Goal: Find specific page/section: Find specific page/section

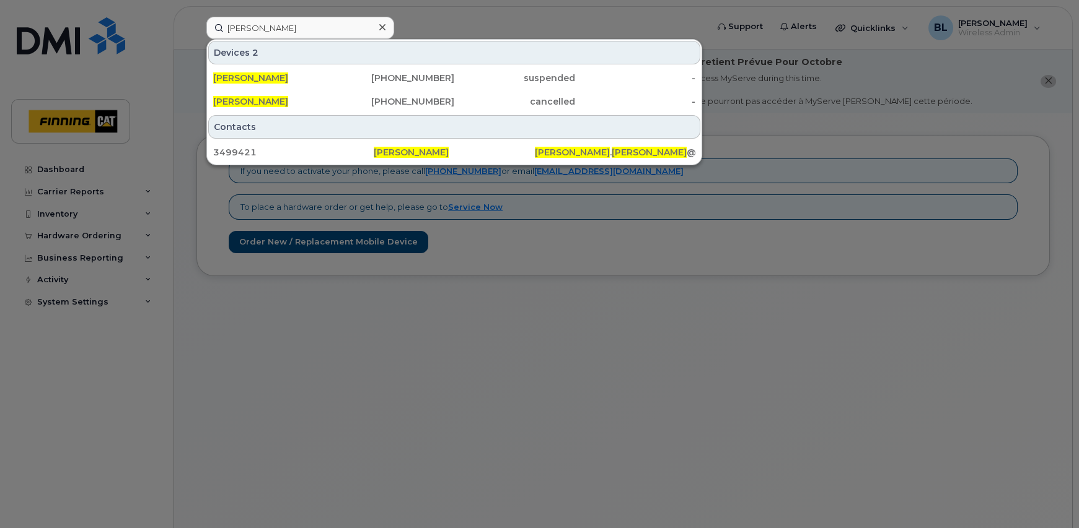
type input "[PERSON_NAME]"
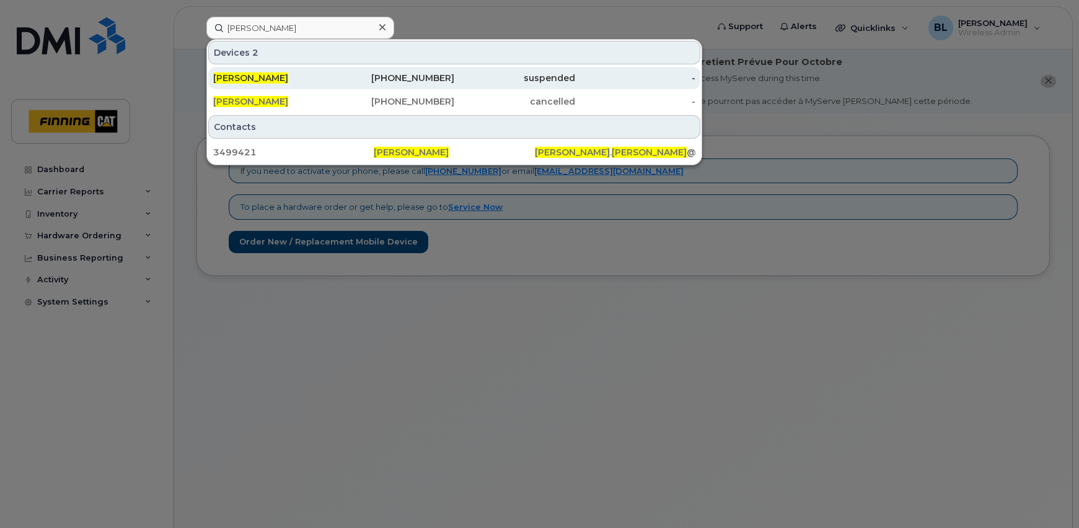
click at [274, 74] on span "[PERSON_NAME]" at bounding box center [250, 77] width 75 height 11
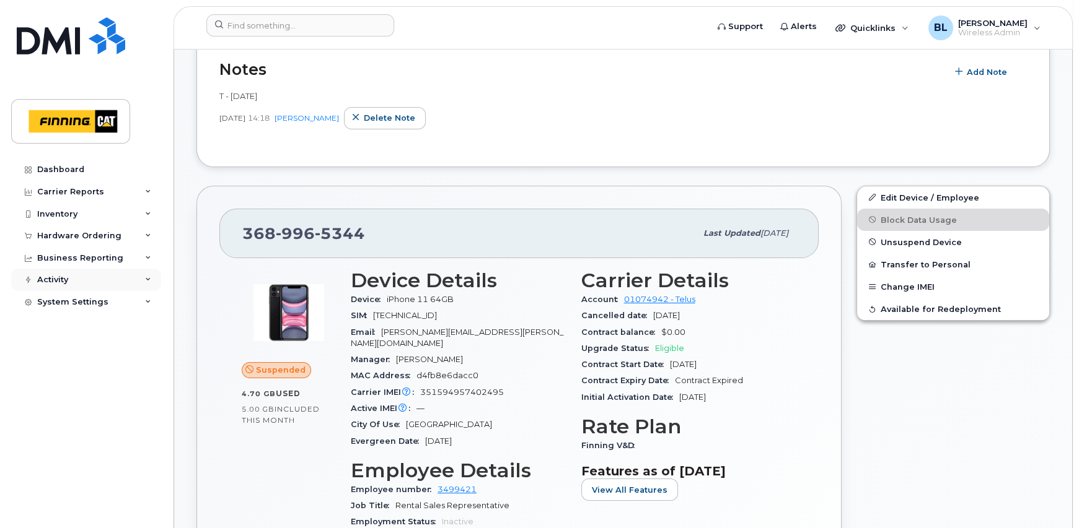
scroll to position [427, 0]
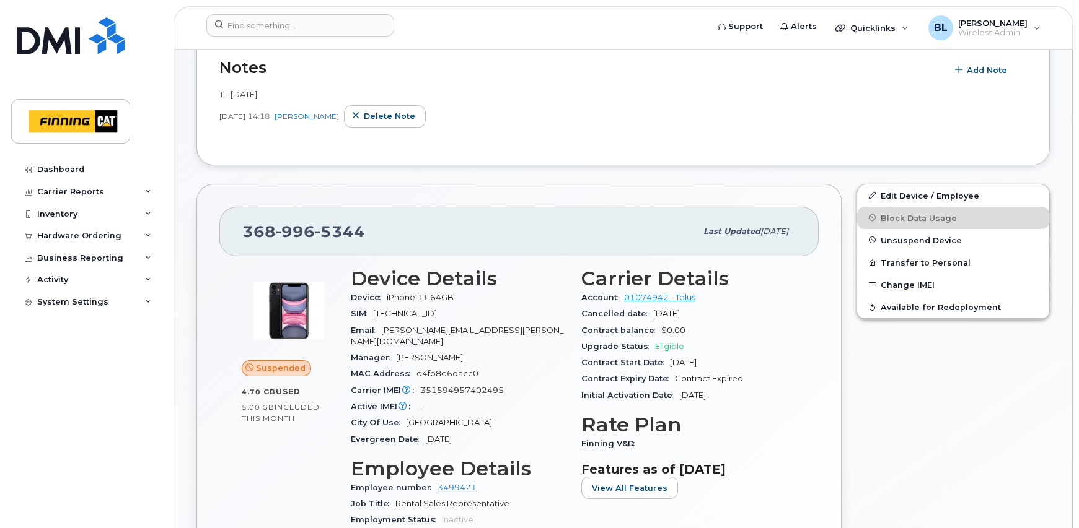
click at [375, 180] on div "368 996 5344 Last updated Sep 25, 2025 Suspended 4.70 GB  used 5.00 GB  include…" at bounding box center [519, 469] width 660 height 584
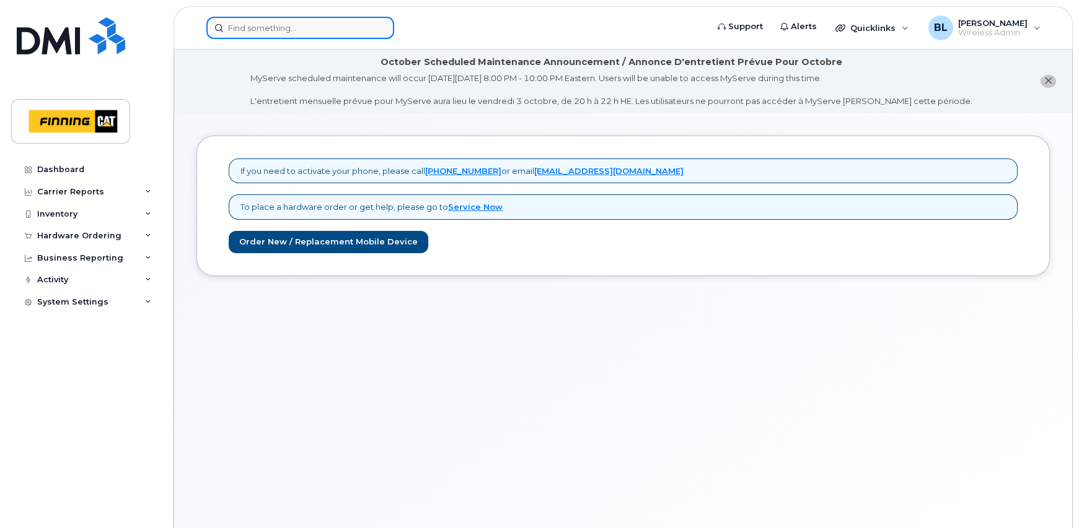
click at [300, 25] on input at bounding box center [300, 28] width 188 height 22
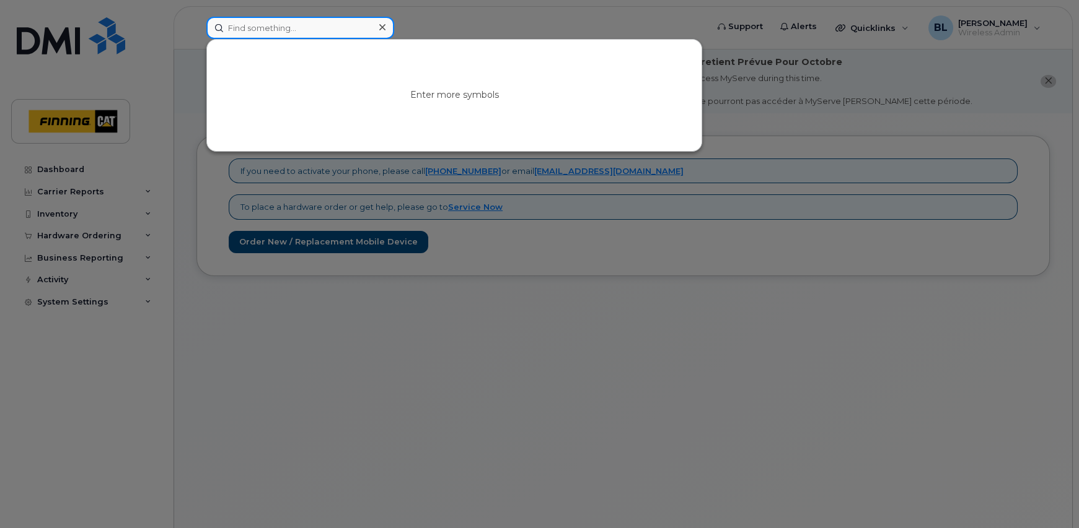
click at [269, 21] on input at bounding box center [300, 28] width 188 height 22
paste input "[PERSON_NAME]"
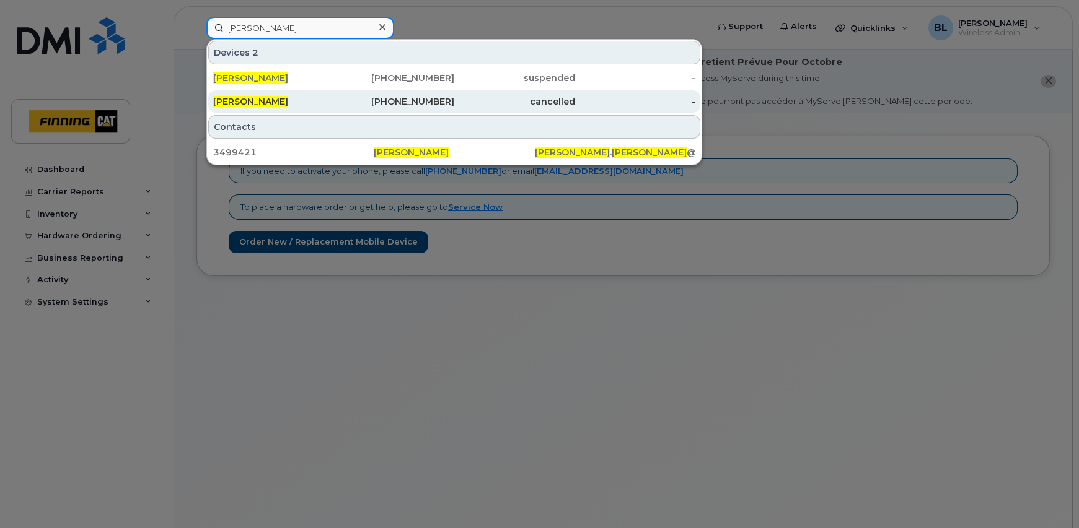
type input "[PERSON_NAME]"
click at [288, 102] on span "[PERSON_NAME]" at bounding box center [250, 101] width 75 height 11
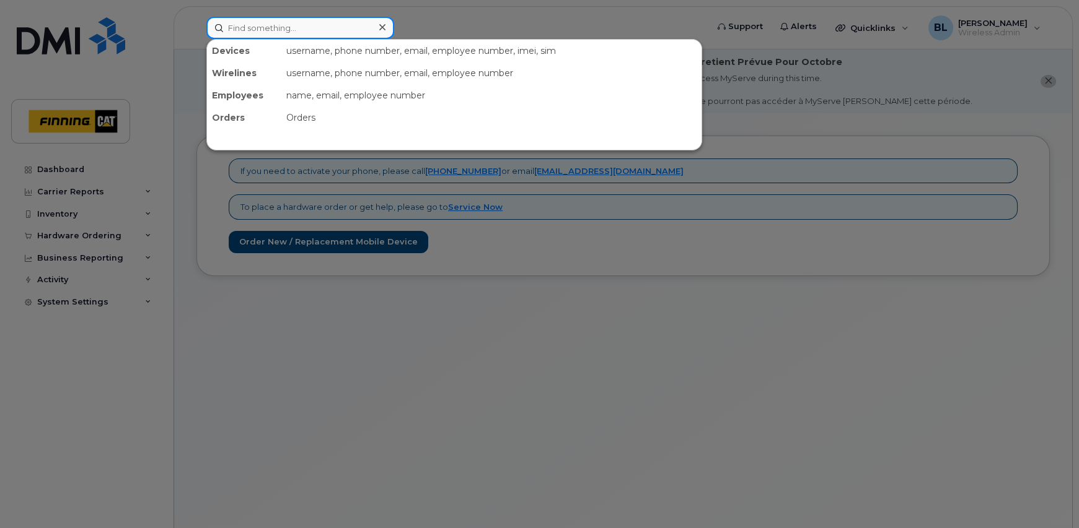
click at [278, 25] on input at bounding box center [300, 28] width 188 height 22
paste input "[PERSON_NAME]"
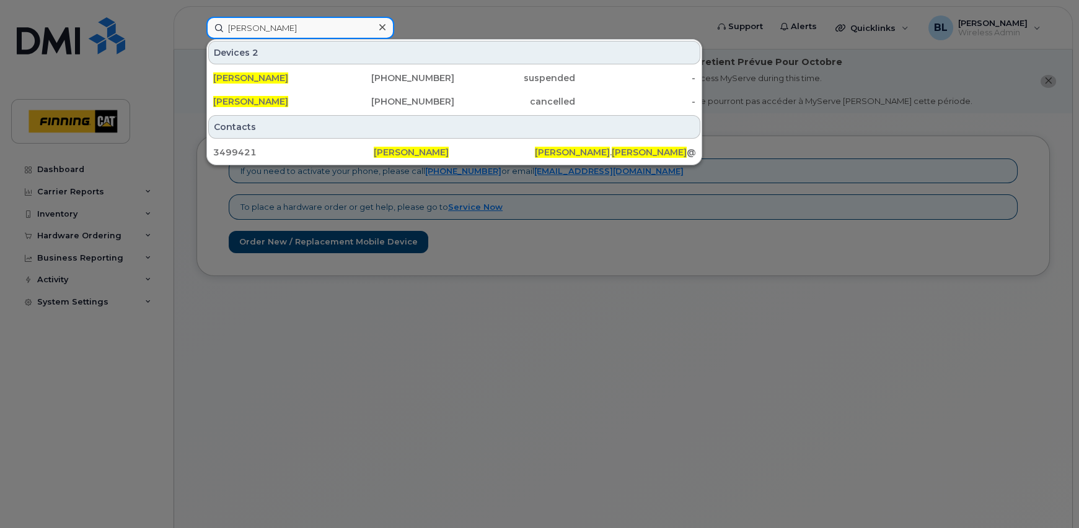
type input "[PERSON_NAME]"
